Goal: Communication & Community: Participate in discussion

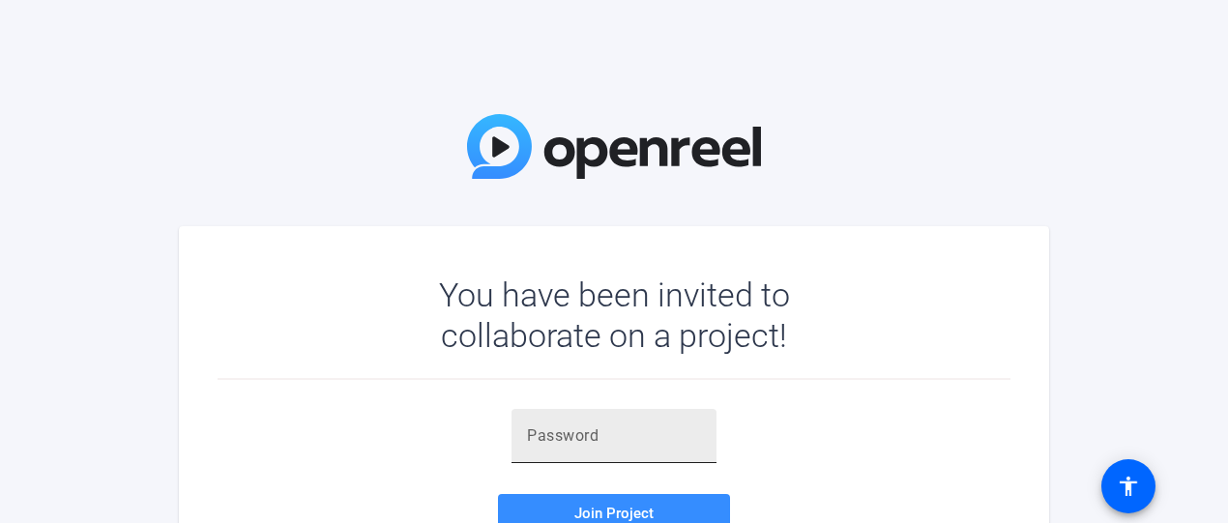
click at [637, 422] on div at bounding box center [614, 436] width 174 height 54
paste input "}KOx=o"
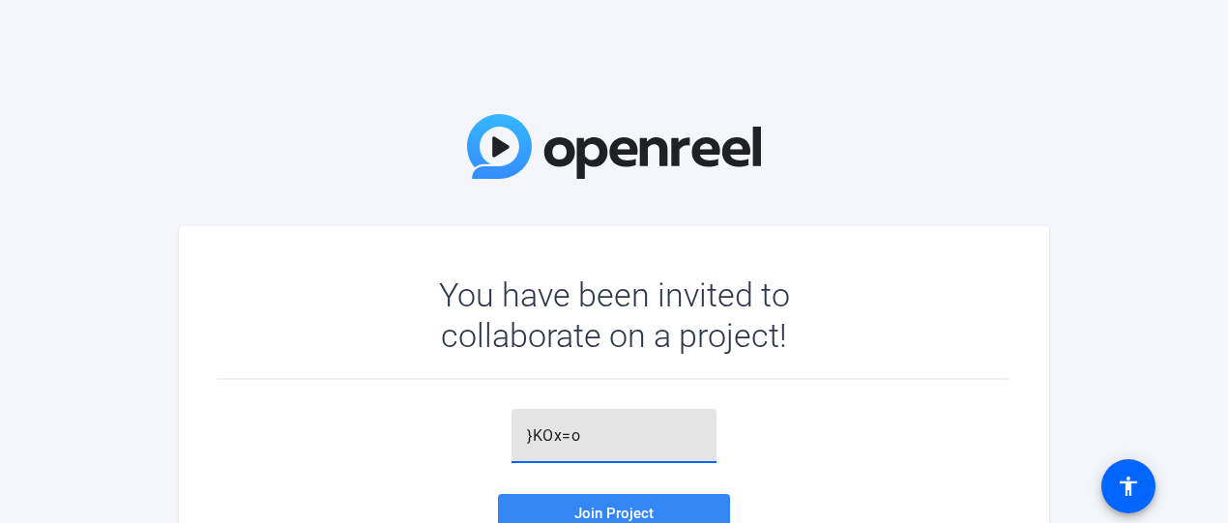
type input "}KOx=o"
click at [647, 508] on span "Join Project" at bounding box center [614, 513] width 79 height 17
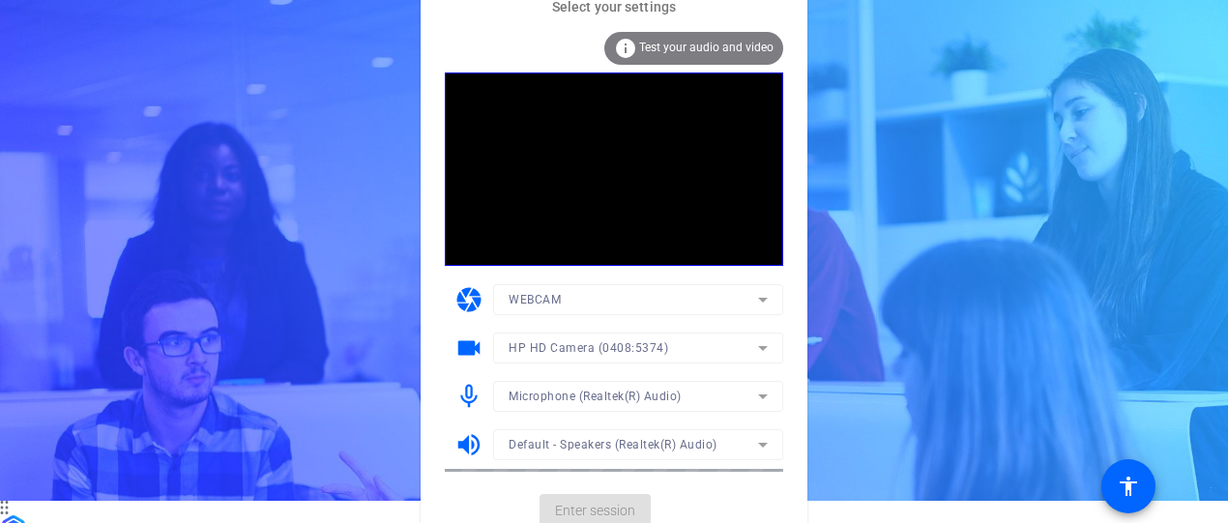
scroll to position [35, 0]
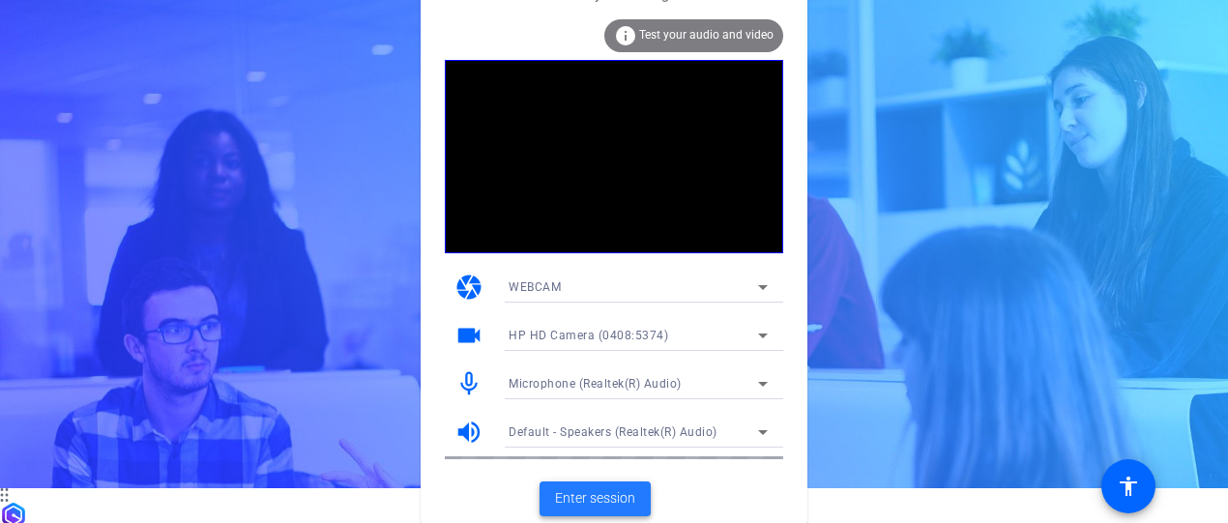
click at [616, 497] on span "Enter session" at bounding box center [595, 498] width 80 height 20
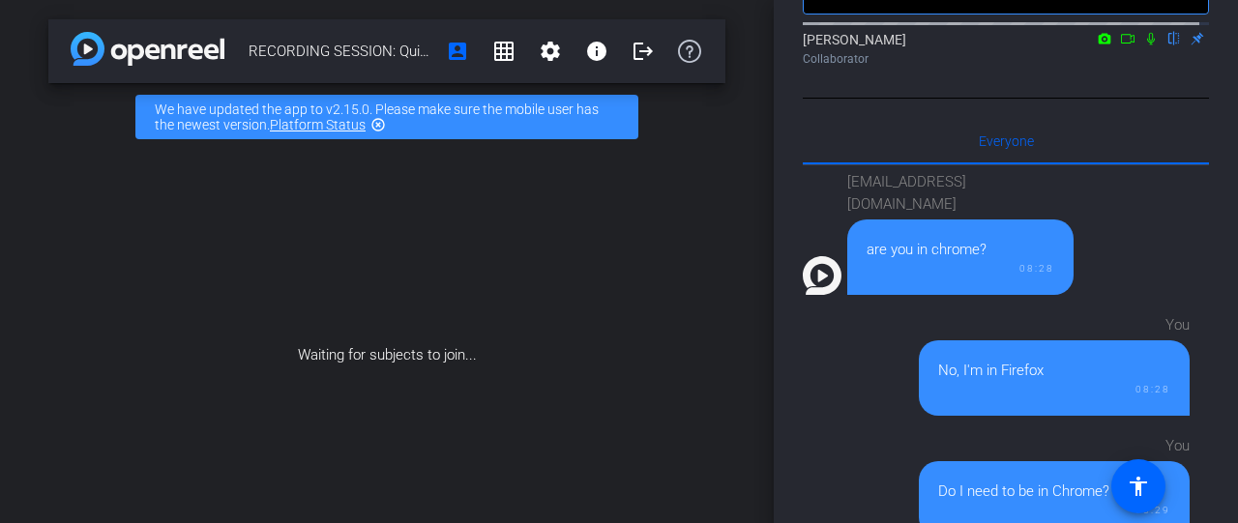
scroll to position [572, 0]
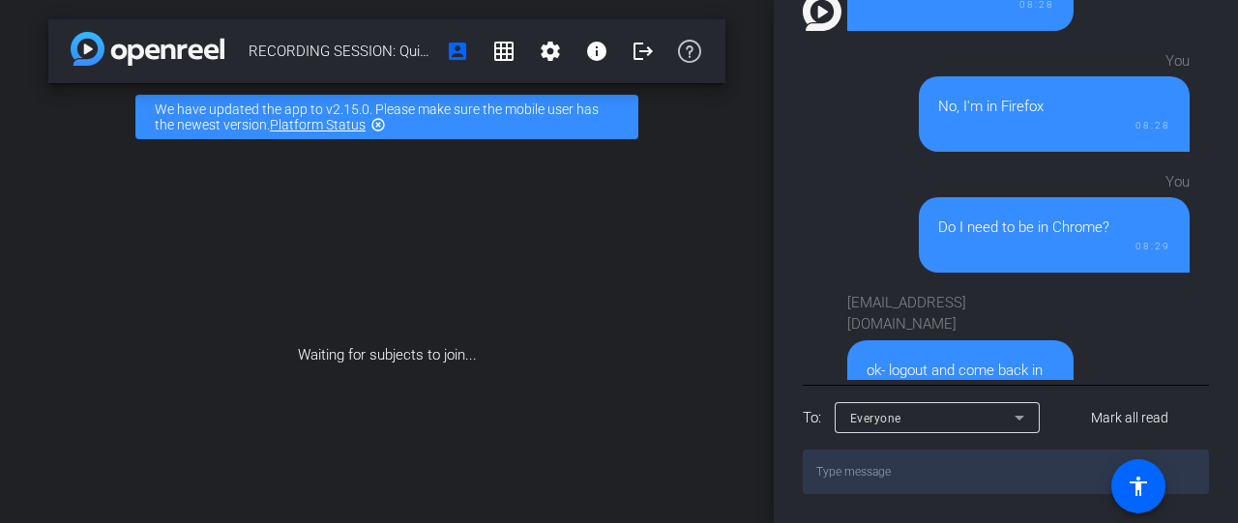
click at [903, 479] on textarea at bounding box center [1006, 472] width 406 height 44
click at [1020, 417] on icon at bounding box center [1020, 418] width 10 height 5
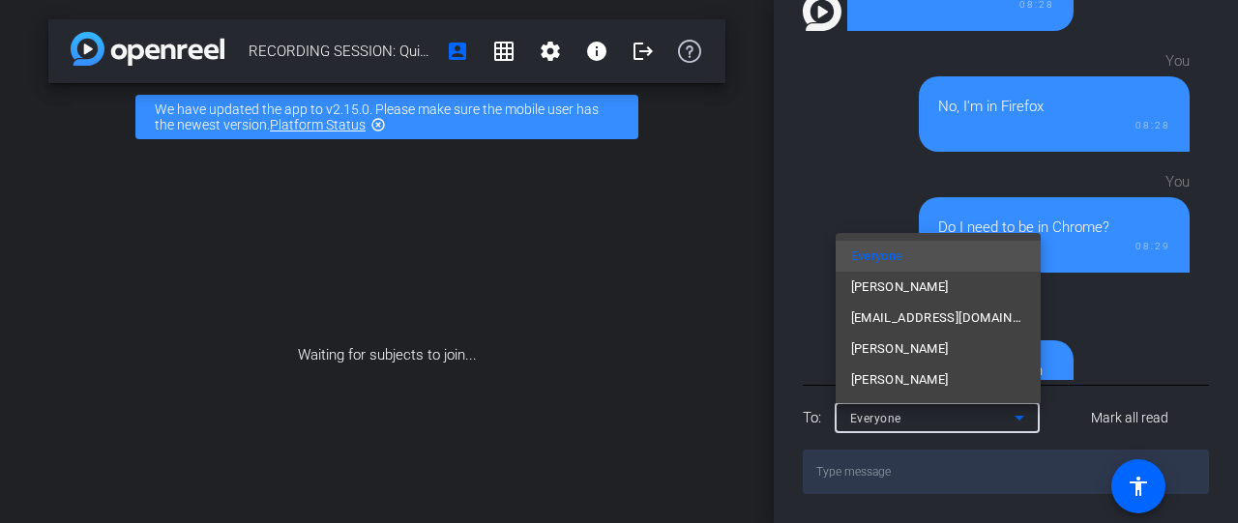
click at [1227, 233] on div at bounding box center [619, 261] width 1238 height 523
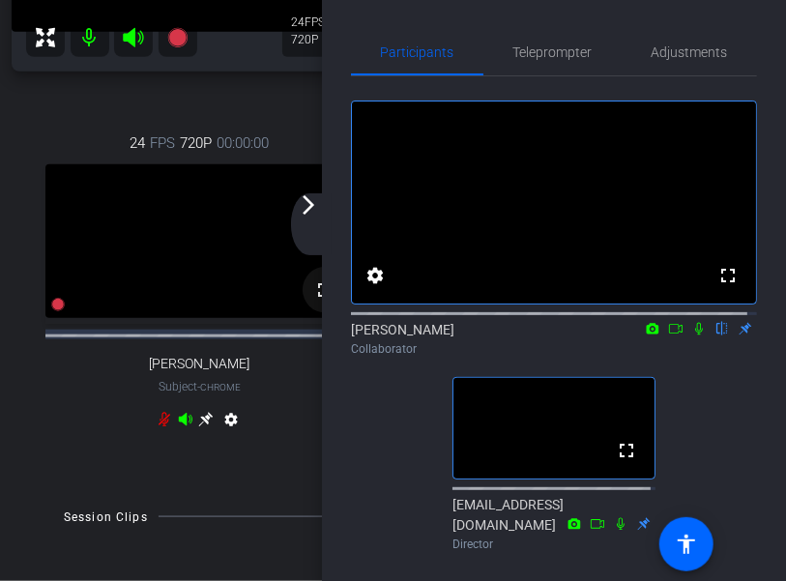
scroll to position [484, 0]
click at [313, 202] on mat-icon "arrow_forward_ios" at bounding box center [308, 204] width 23 height 23
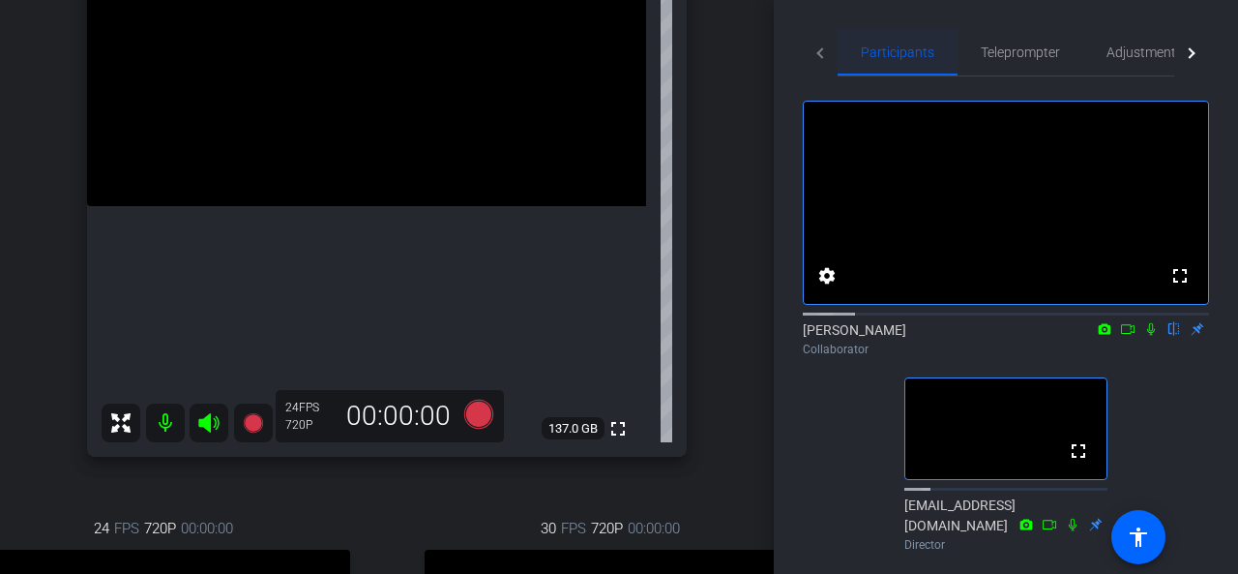
scroll to position [306, 0]
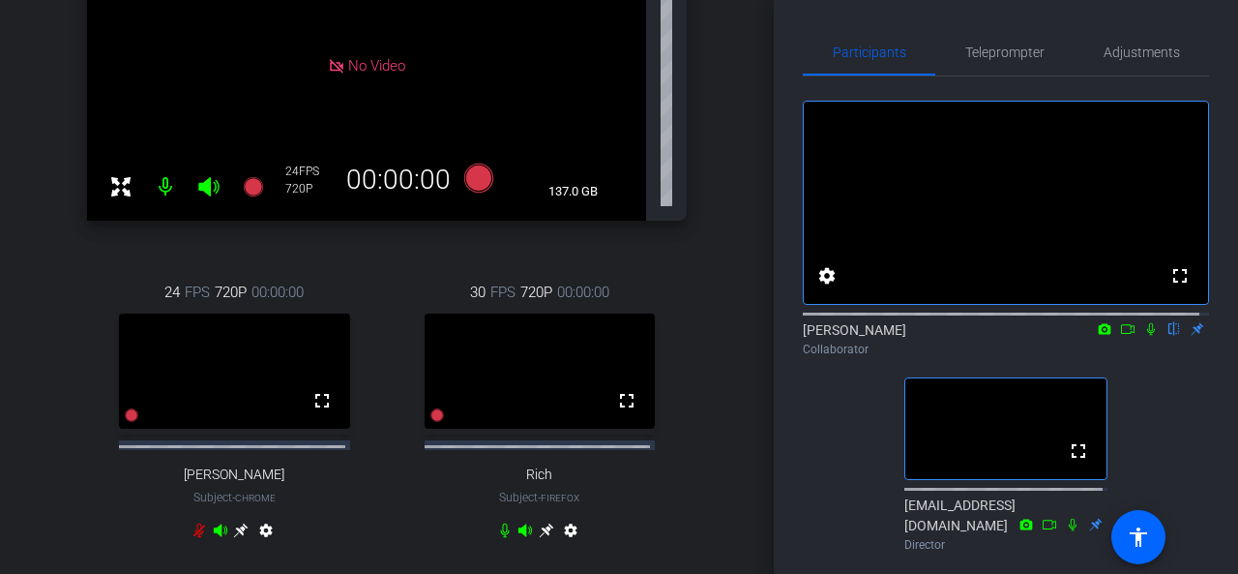
click at [1147, 336] on icon at bounding box center [1151, 329] width 8 height 13
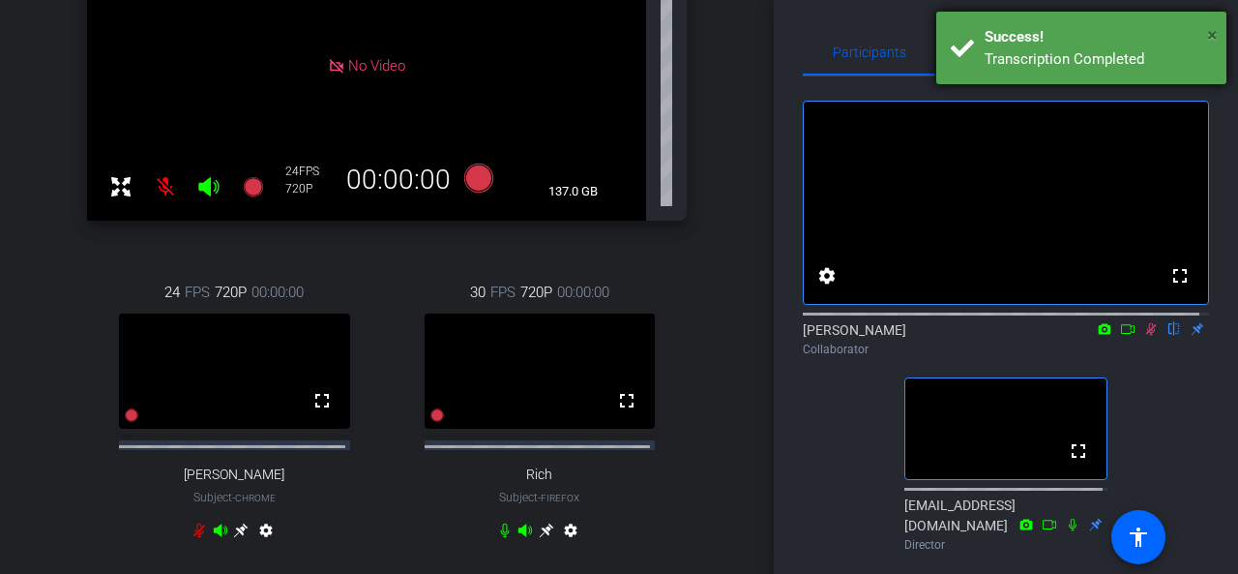
click at [1215, 34] on span "×" at bounding box center [1212, 34] width 11 height 23
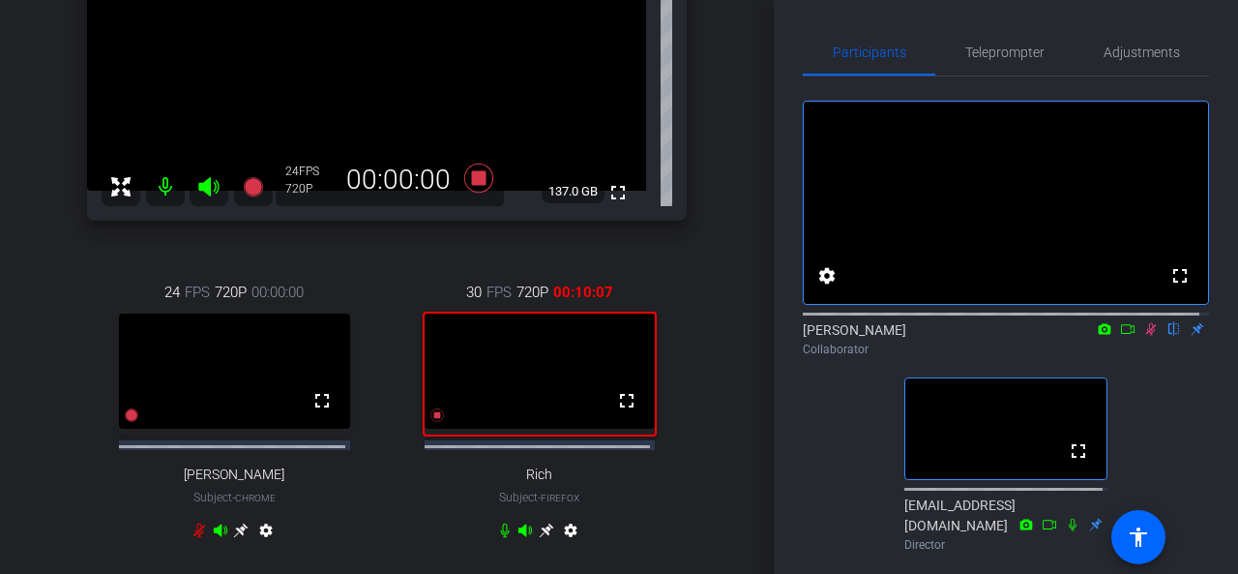
click at [1146, 336] on icon at bounding box center [1151, 329] width 11 height 13
